Goal: Information Seeking & Learning: Learn about a topic

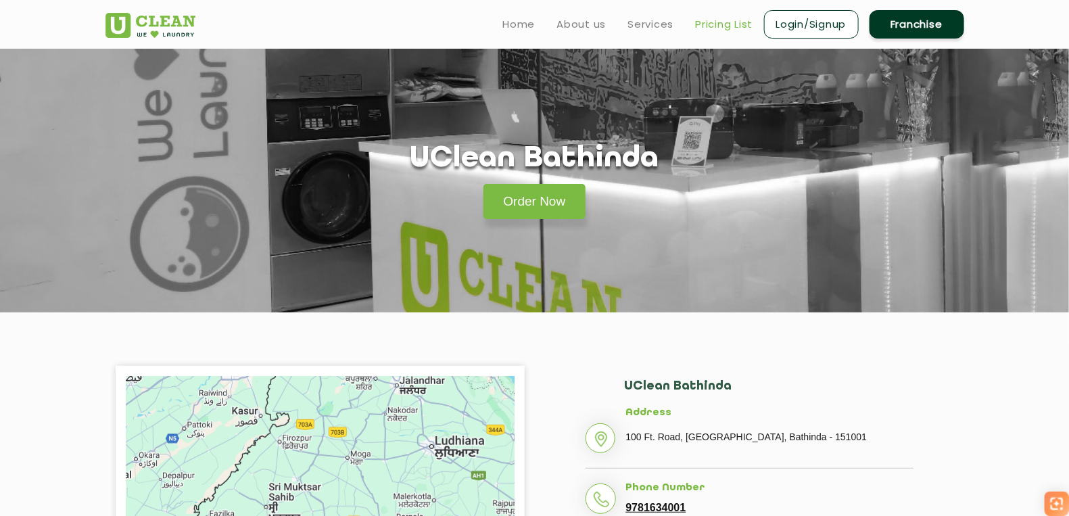
click at [731, 24] on link "Pricing List" at bounding box center [724, 24] width 57 height 16
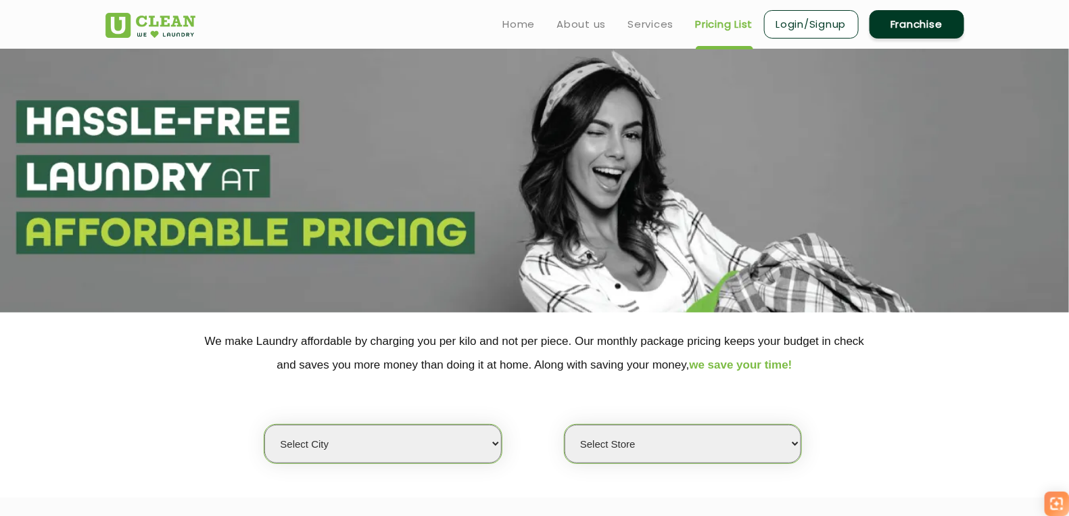
click at [649, 14] on ul "Home About us Services Pricing List Login/Signup Franchise" at bounding box center [728, 24] width 472 height 32
click at [646, 17] on link "Services" at bounding box center [651, 24] width 46 height 16
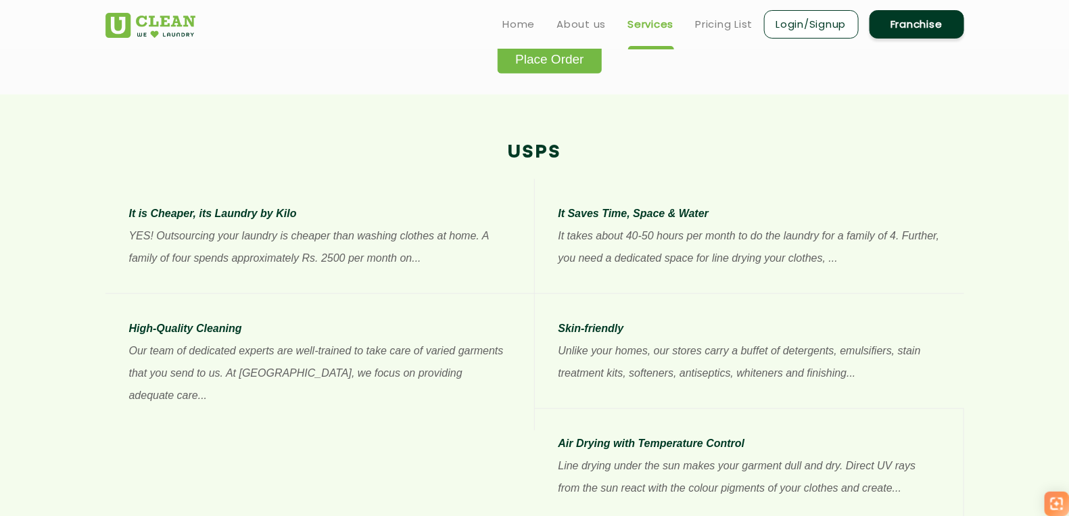
scroll to position [423, 0]
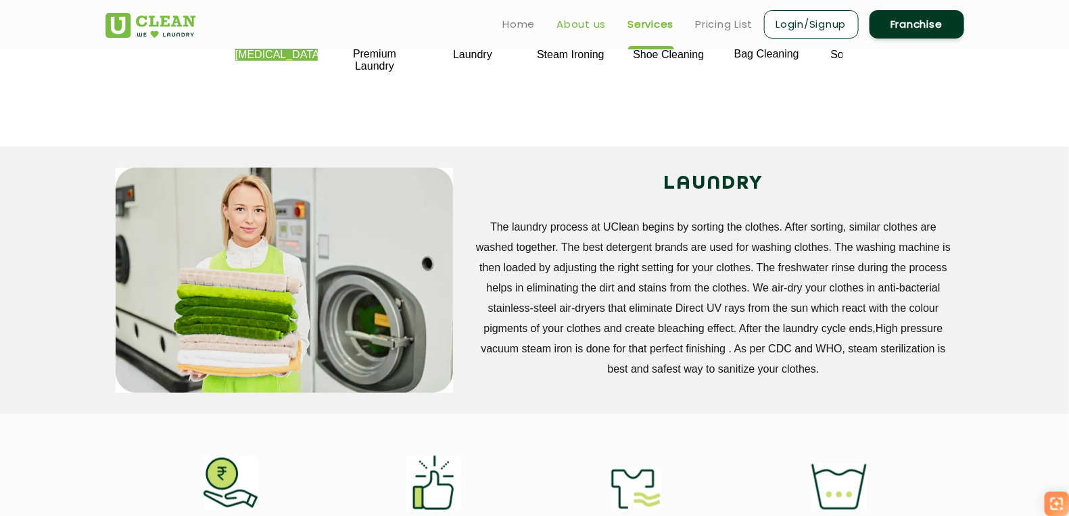
click at [575, 26] on link "About us" at bounding box center [581, 24] width 49 height 16
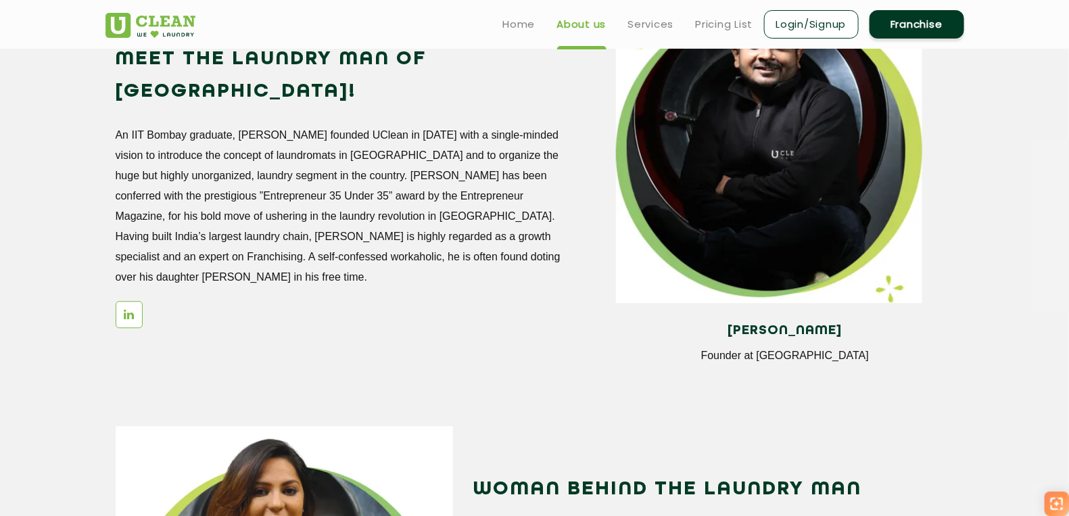
scroll to position [811, 0]
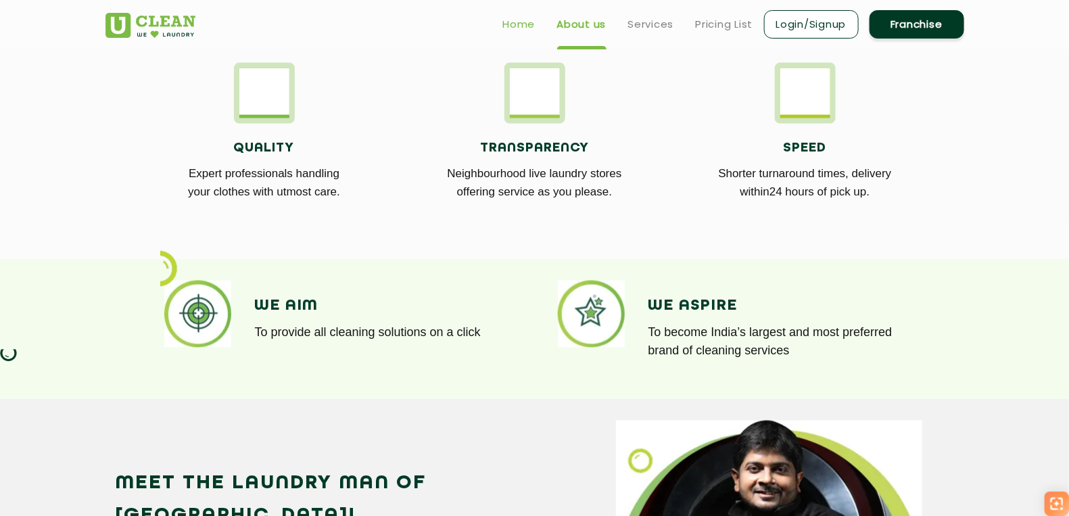
click at [528, 28] on link "Home" at bounding box center [519, 24] width 32 height 16
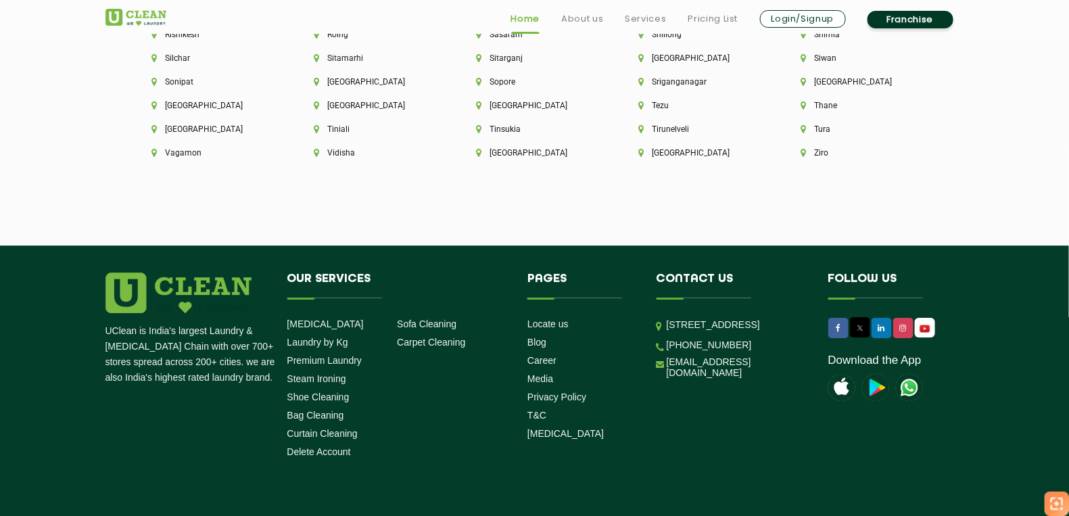
scroll to position [3865, 0]
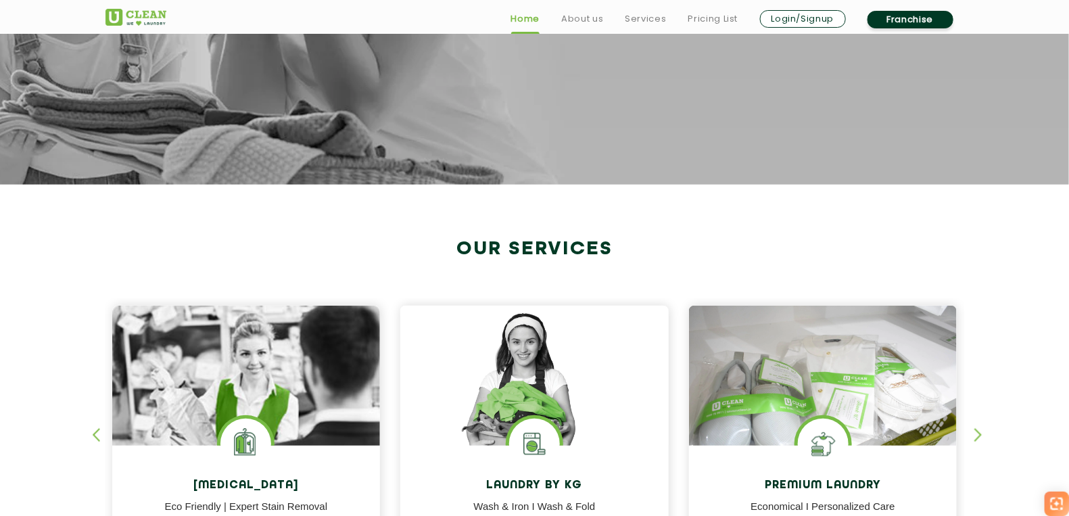
scroll to position [608, 0]
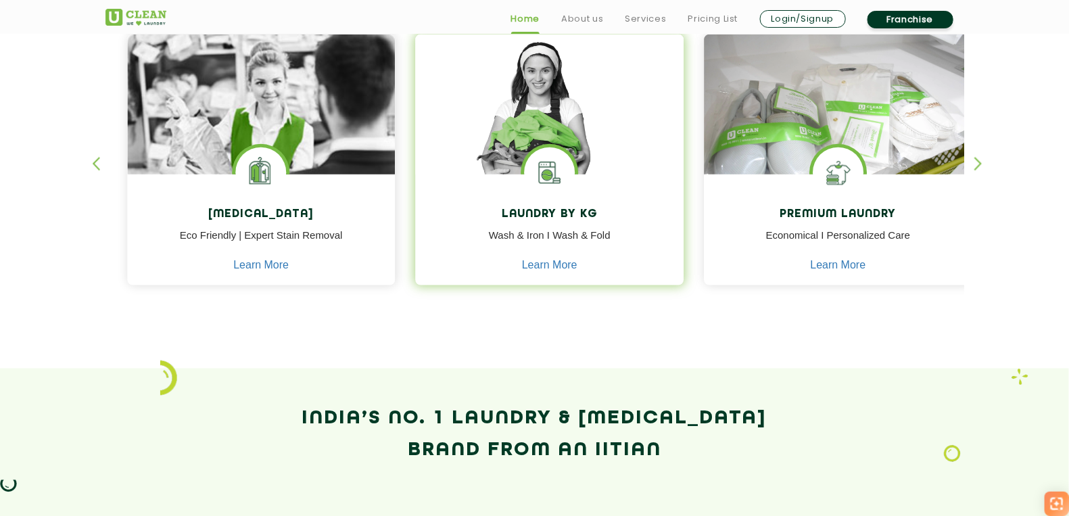
drag, startPoint x: 515, startPoint y: 230, endPoint x: 590, endPoint y: 231, distance: 75.7
click at [590, 231] on p "Wash & Iron I Wash & Fold" at bounding box center [550, 243] width 248 height 30
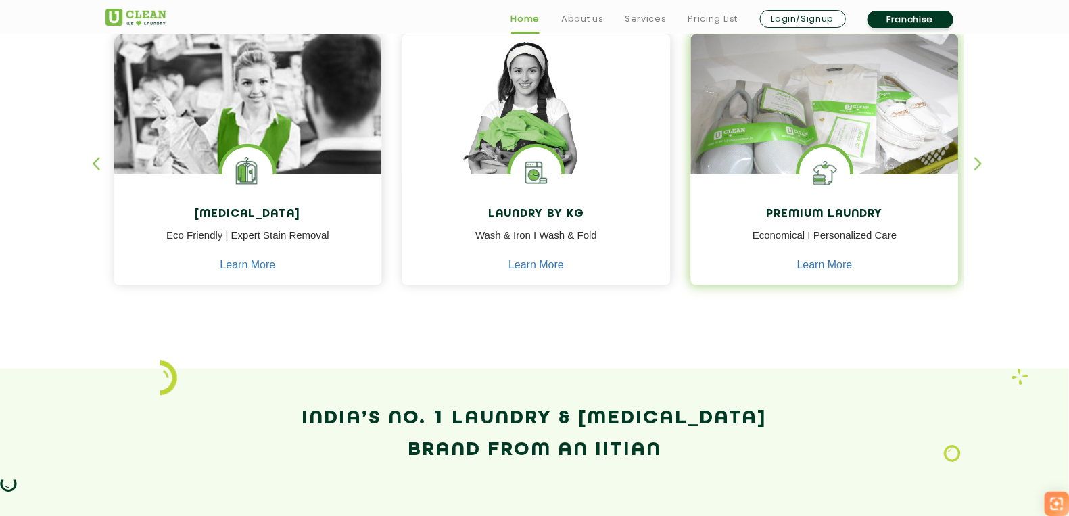
drag, startPoint x: 590, startPoint y: 231, endPoint x: 713, endPoint y: 218, distance: 123.0
click at [677, 218] on div "Laundry by Kg Wash & Iron I Wash & Fold Learn More Laundry by Kg Wash & Iron I …" at bounding box center [537, 165] width 282 height 274
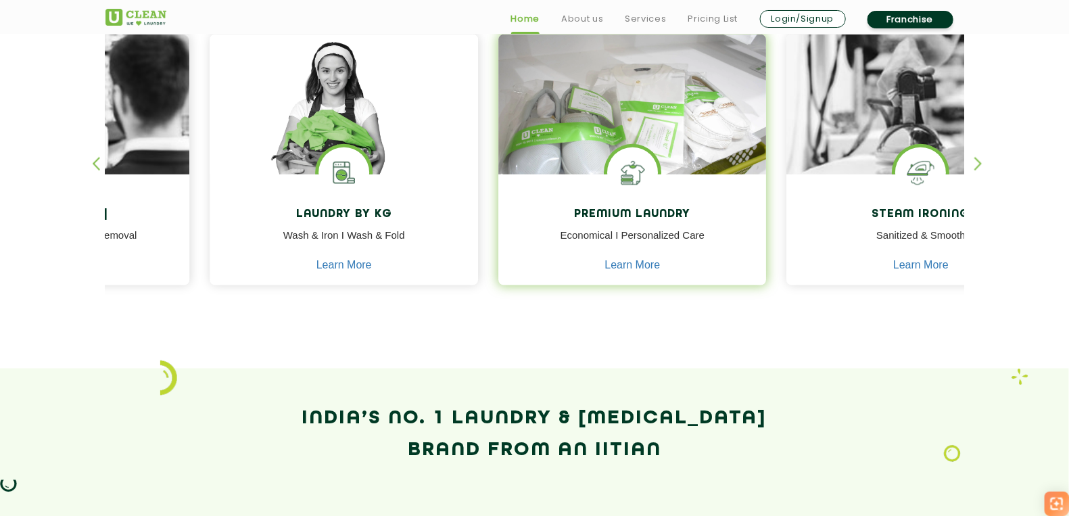
drag, startPoint x: 853, startPoint y: 217, endPoint x: 663, endPoint y: 191, distance: 192.5
click at [663, 191] on div "Premium Laundry Economical I Personalized Care Learn More" at bounding box center [632, 231] width 268 height 114
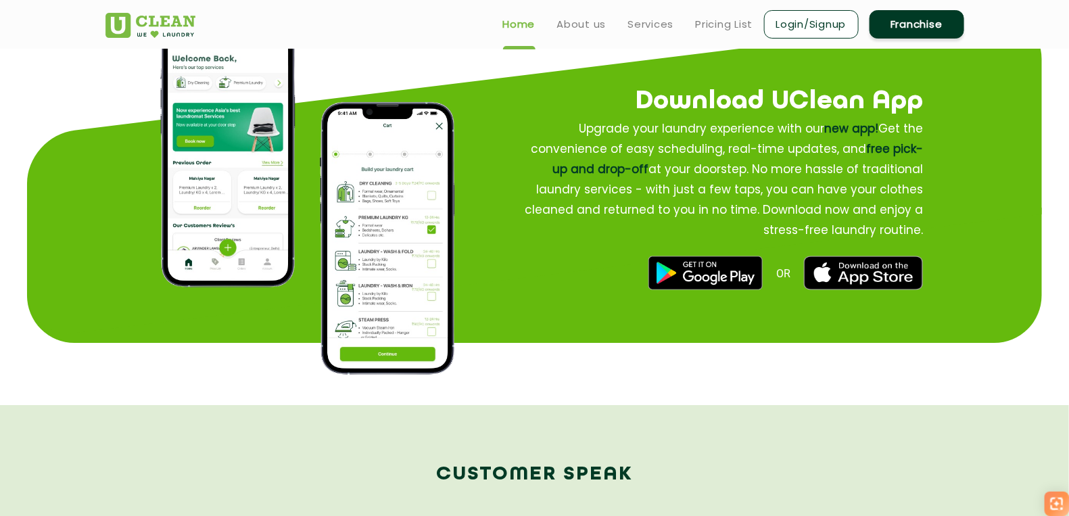
scroll to position [1690, 0]
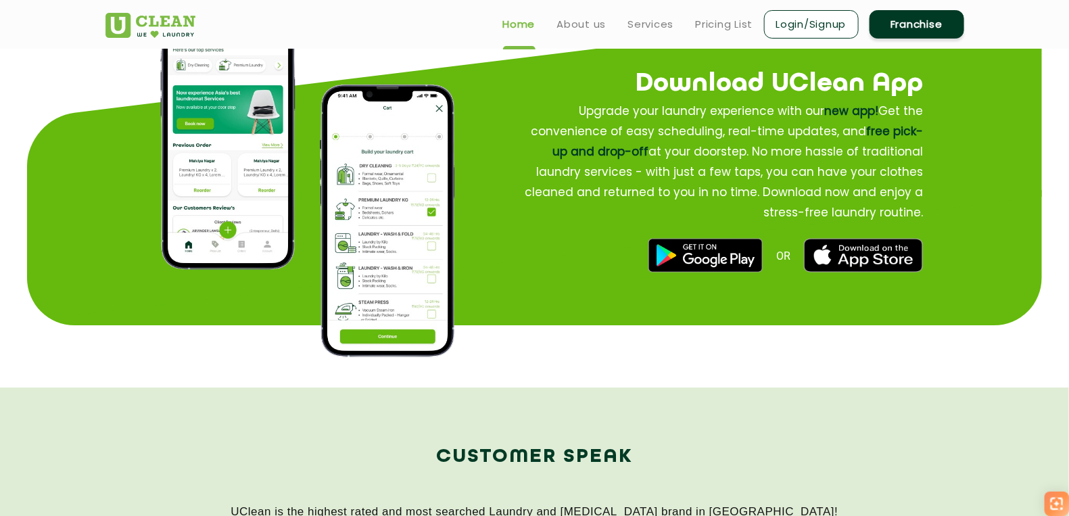
click at [686, 241] on img at bounding box center [706, 256] width 114 height 34
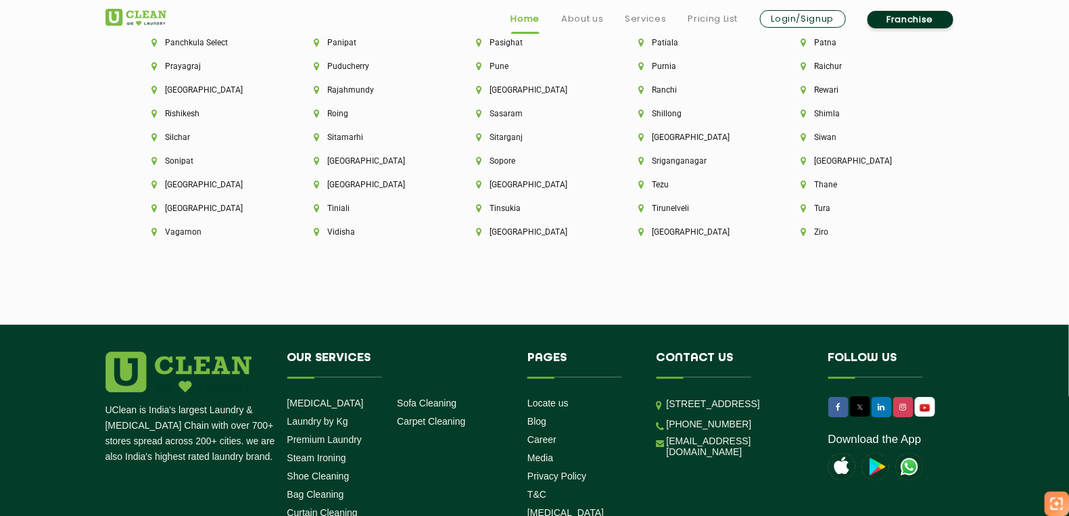
scroll to position [3516, 0]
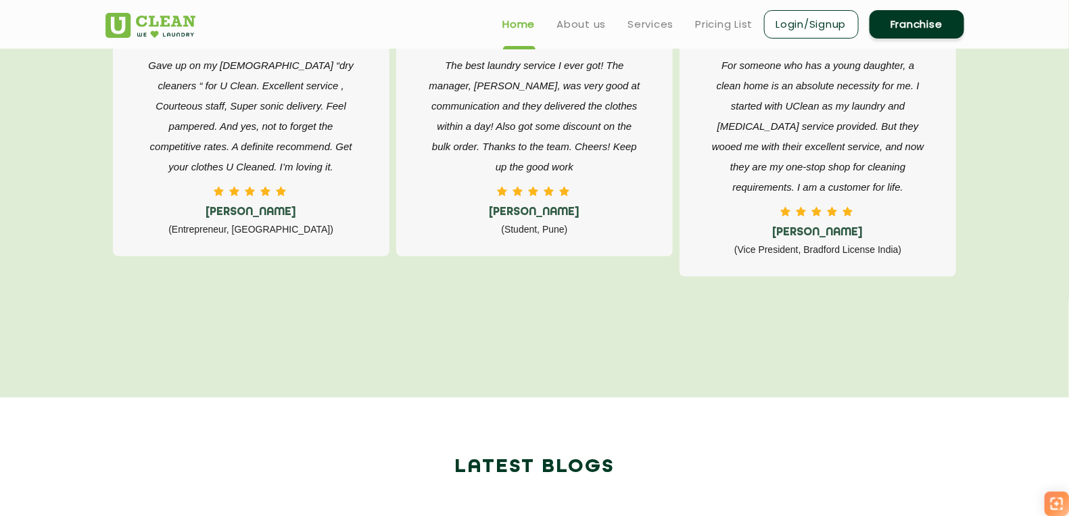
scroll to position [2434, 0]
